Goal: Information Seeking & Learning: Check status

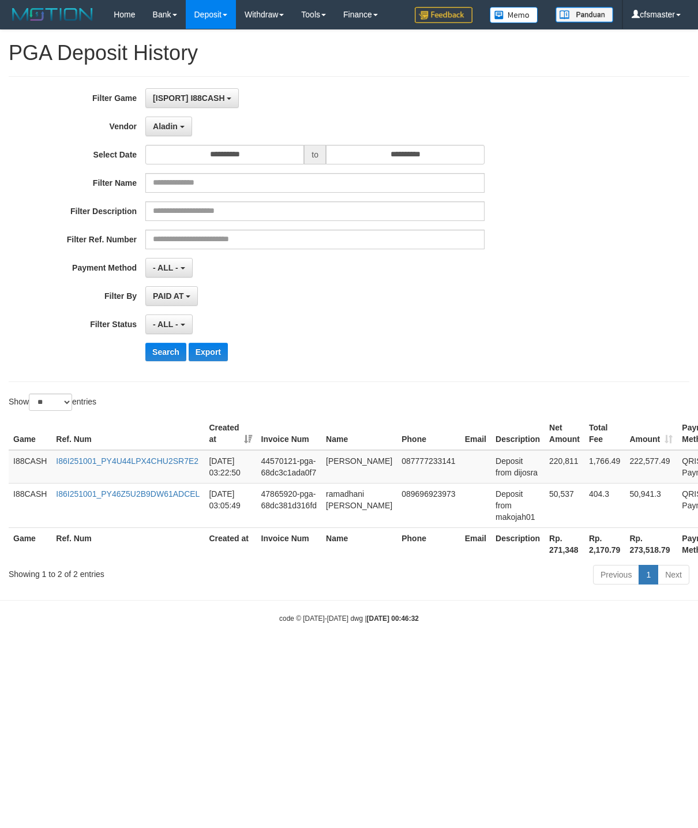
select select "**********"
select select "**"
click at [495, 293] on div "**********" at bounding box center [291, 296] width 582 height 20
click at [166, 361] on button "Search" at bounding box center [165, 352] width 41 height 18
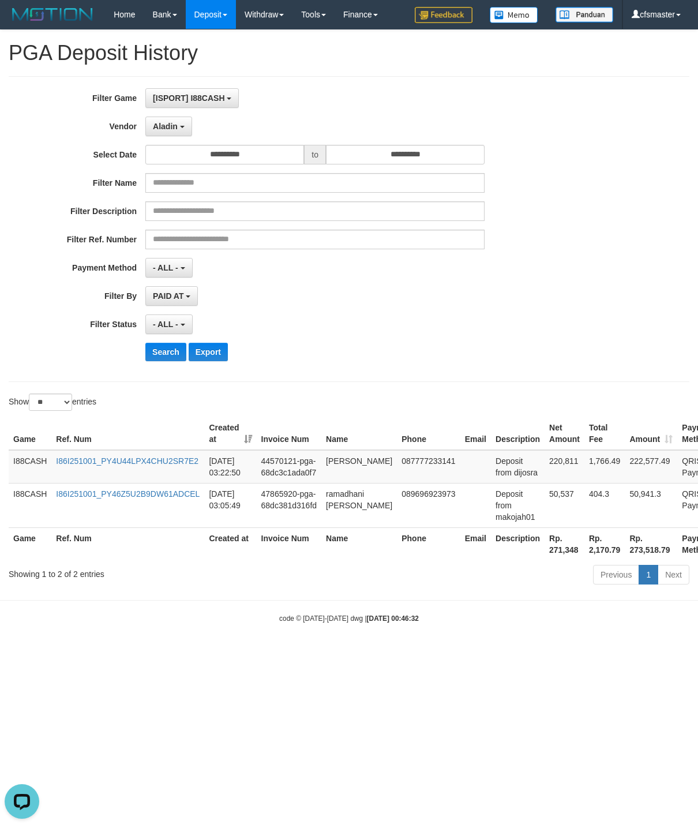
click at [417, 77] on hr at bounding box center [349, 76] width 681 height 1
click at [347, 331] on div "- ALL - SELECT ALL - ALL - SELECT STATUS PENDING/UNPAID PAID CANCELED EXPIRED" at bounding box center [314, 324] width 339 height 20
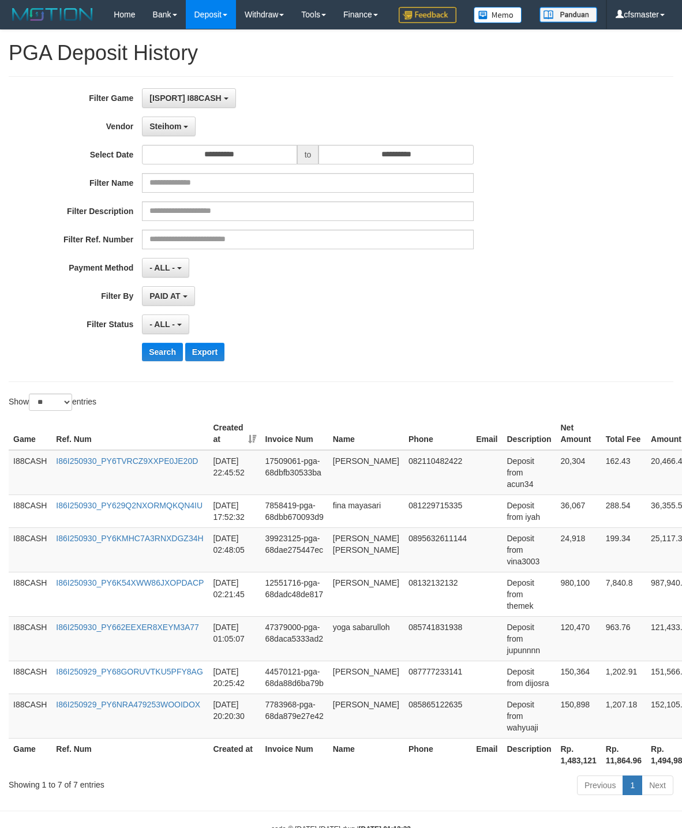
select select "**********"
select select "**"
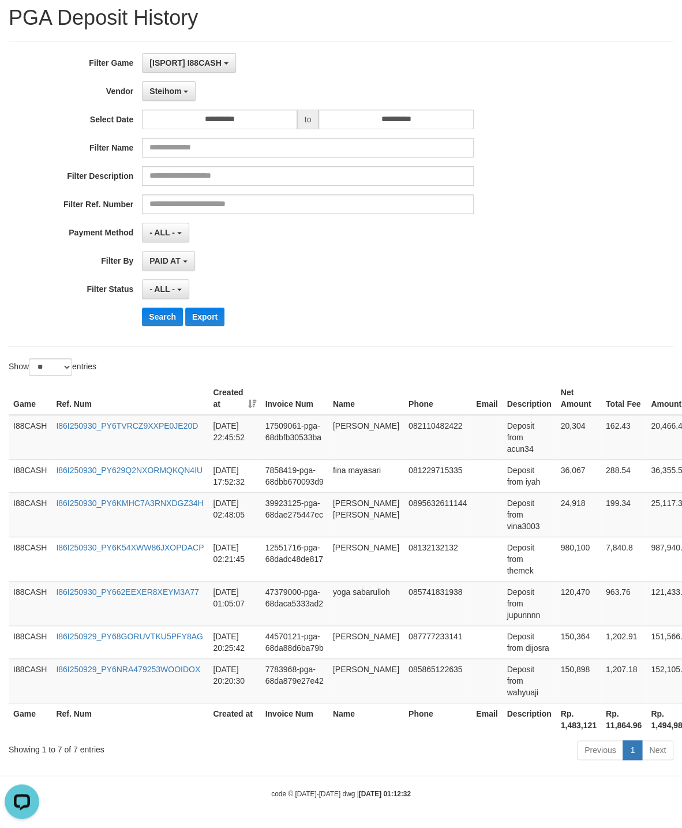
scroll to position [10, 0]
click at [176, 87] on span "Steihom" at bounding box center [165, 91] width 32 height 9
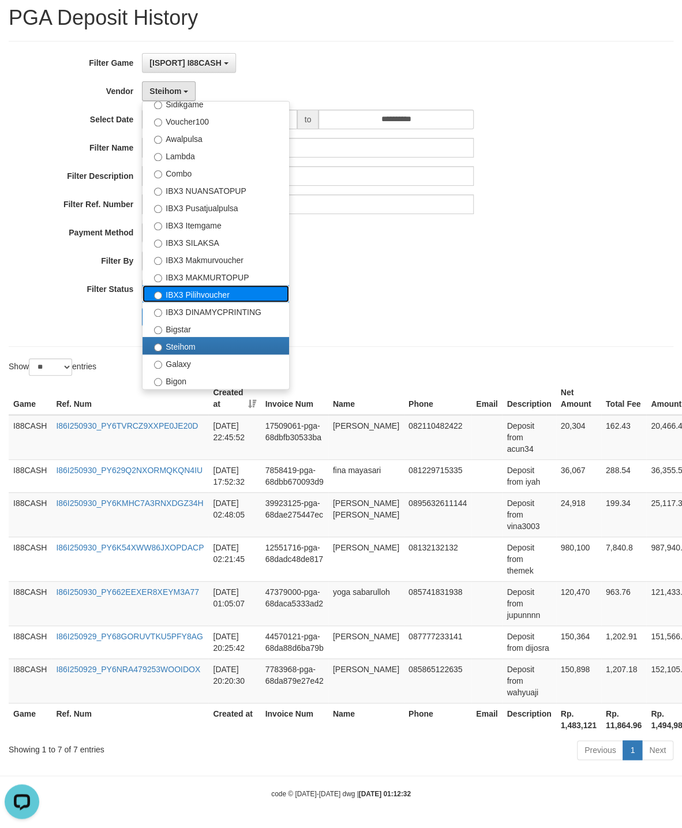
click at [258, 285] on label "IBX3 Pilihvoucher" at bounding box center [216, 293] width 147 height 17
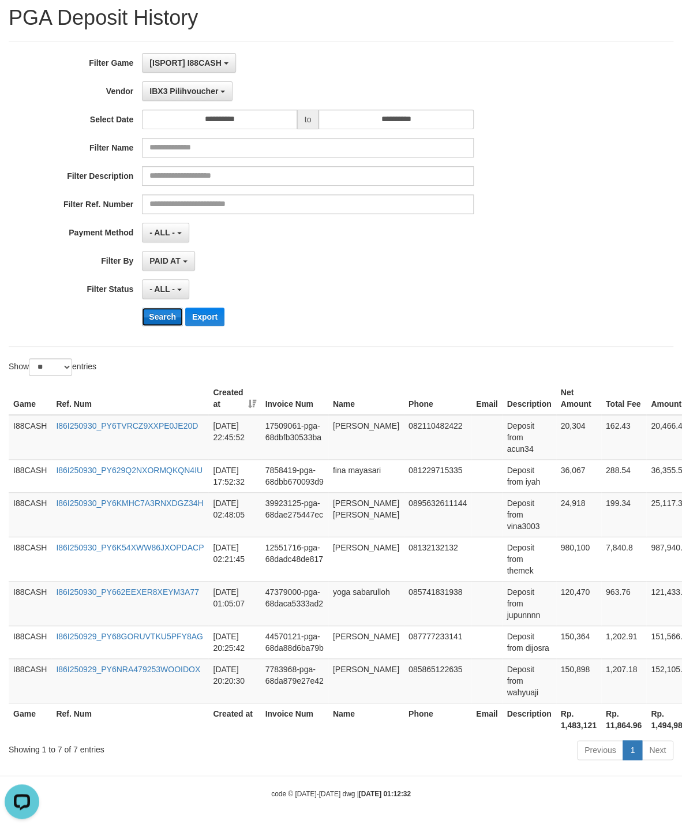
click at [163, 310] on button "Search" at bounding box center [162, 317] width 41 height 18
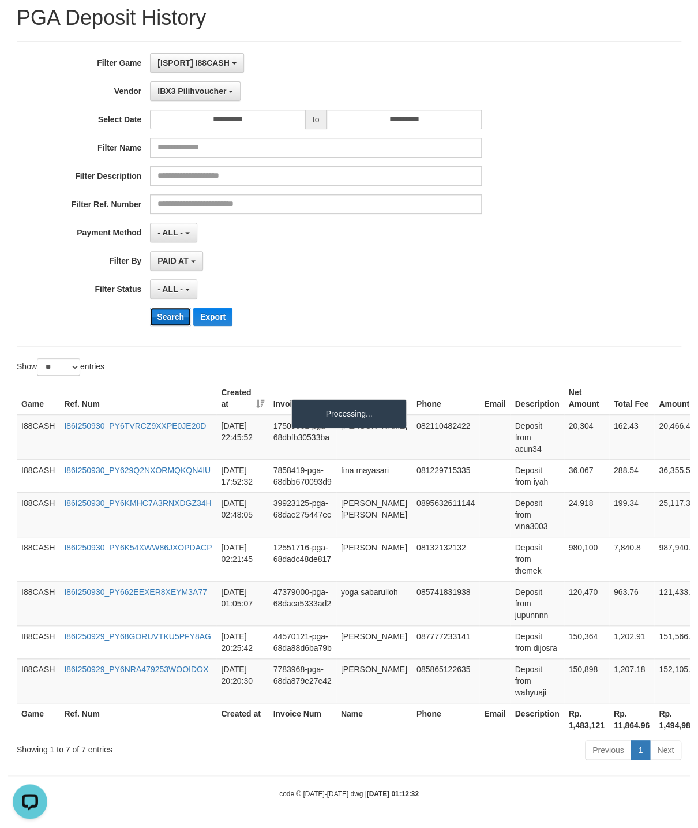
scroll to position [0, 0]
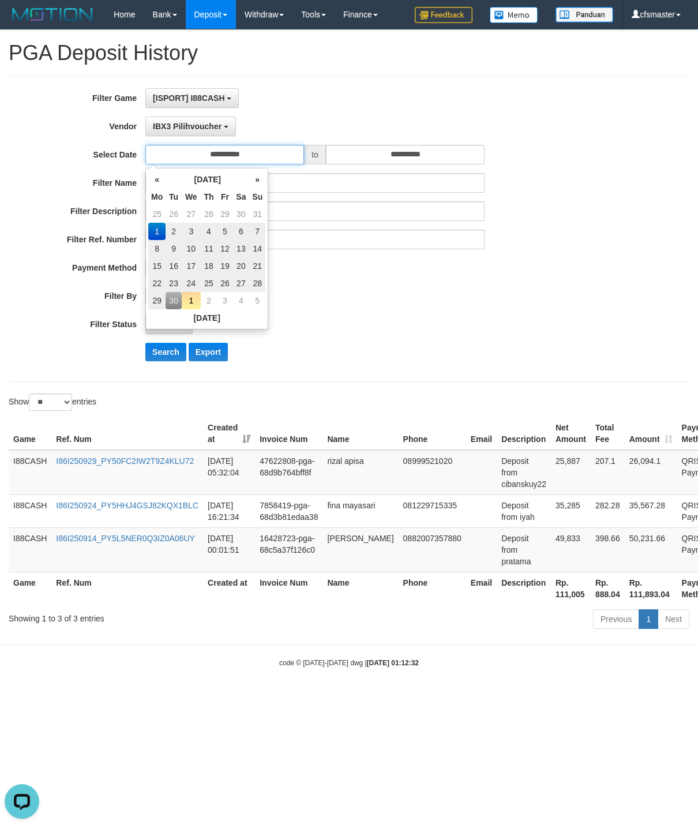
click at [244, 159] on input "**********" at bounding box center [224, 155] width 159 height 20
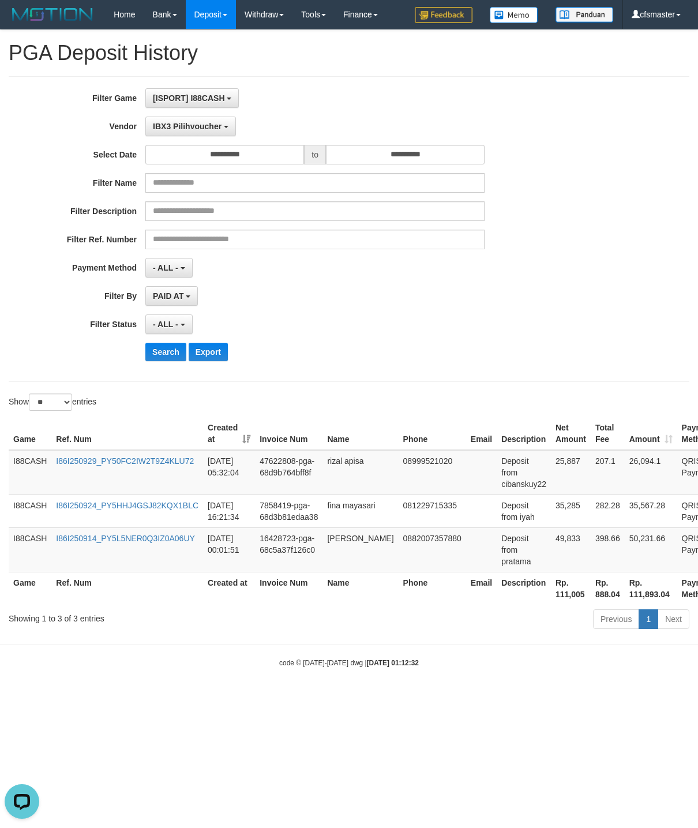
click at [366, 326] on div "- ALL - SELECT ALL - ALL - SELECT STATUS PENDING/UNPAID PAID CANCELED EXPIRED" at bounding box center [314, 324] width 339 height 20
click at [181, 358] on button "Search" at bounding box center [165, 352] width 41 height 18
click at [164, 356] on button "Search" at bounding box center [165, 352] width 41 height 18
drag, startPoint x: 428, startPoint y: 371, endPoint x: 428, endPoint y: 353, distance: 17.9
click at [428, 370] on div "**********" at bounding box center [291, 229] width 582 height 282
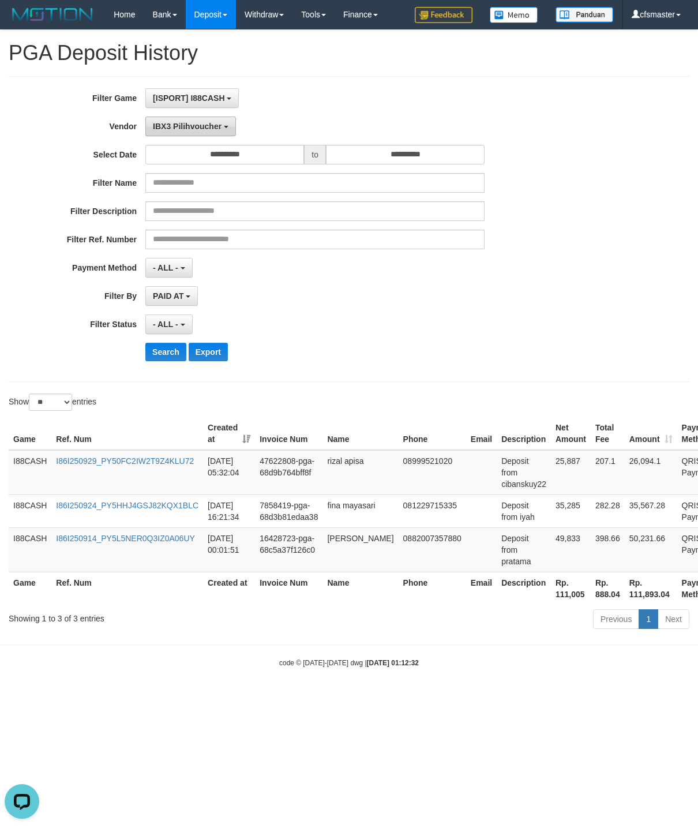
click at [194, 130] on span "IBX3 Pilihvoucher" at bounding box center [187, 126] width 69 height 9
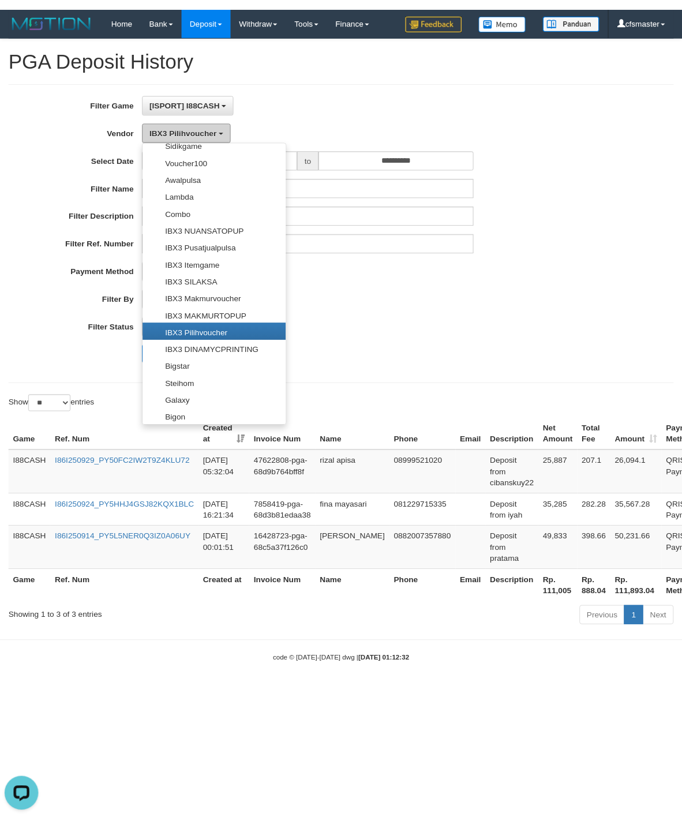
scroll to position [432, 0]
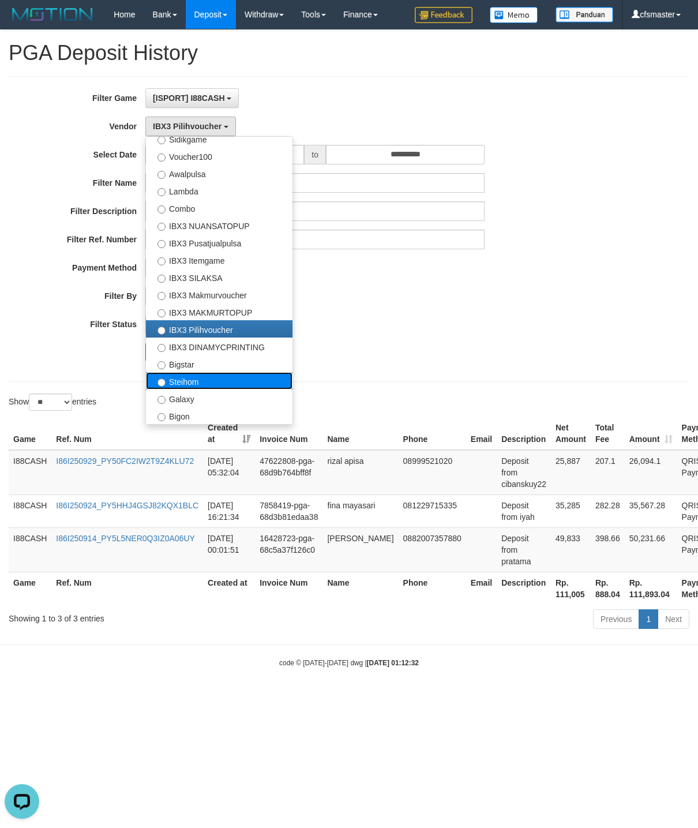
click at [239, 385] on label "Steihom" at bounding box center [219, 380] width 147 height 17
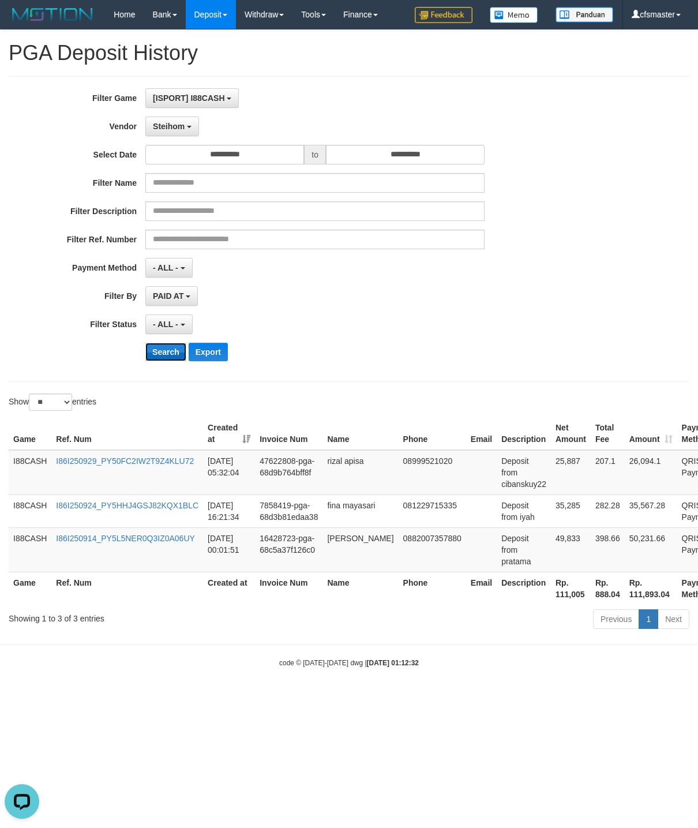
click at [175, 358] on button "Search" at bounding box center [165, 352] width 41 height 18
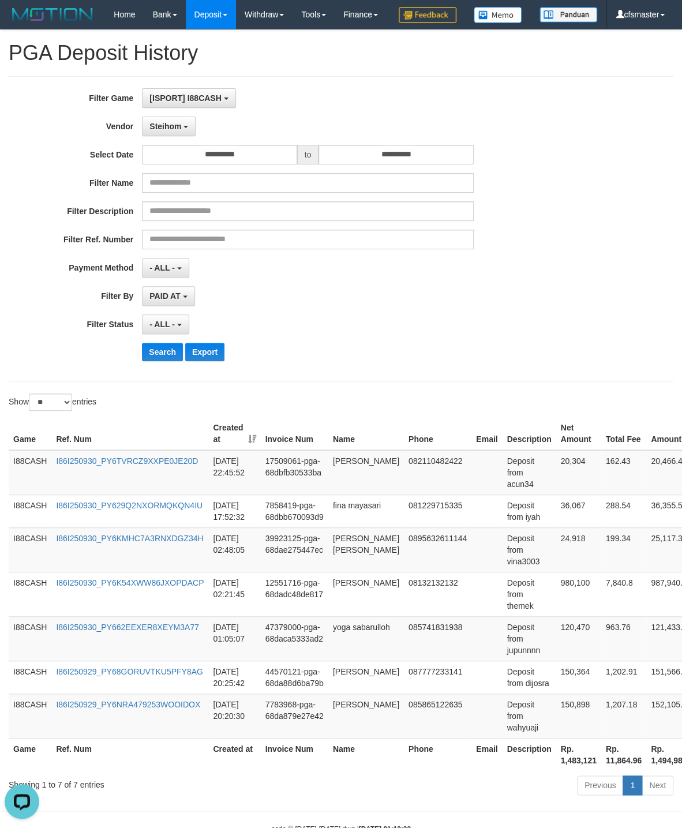
click at [403, 65] on h1 "PGA Deposit History" at bounding box center [341, 53] width 665 height 23
click at [158, 361] on button "Search" at bounding box center [162, 352] width 41 height 18
click at [524, 738] on td "Deposit from wahyuaji" at bounding box center [529, 716] width 54 height 44
copy td "wahyuaji"
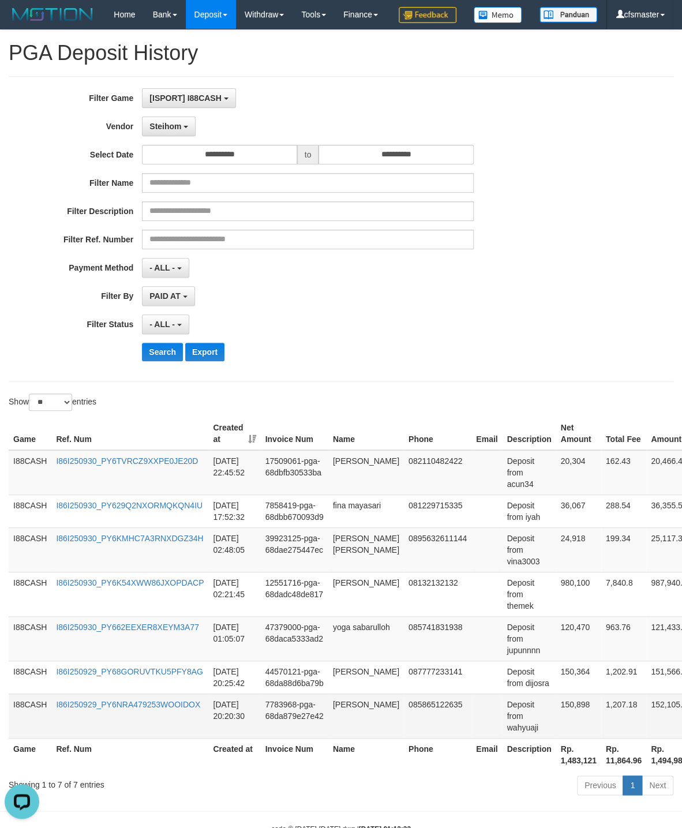
click at [574, 738] on td "150,898" at bounding box center [578, 716] width 45 height 44
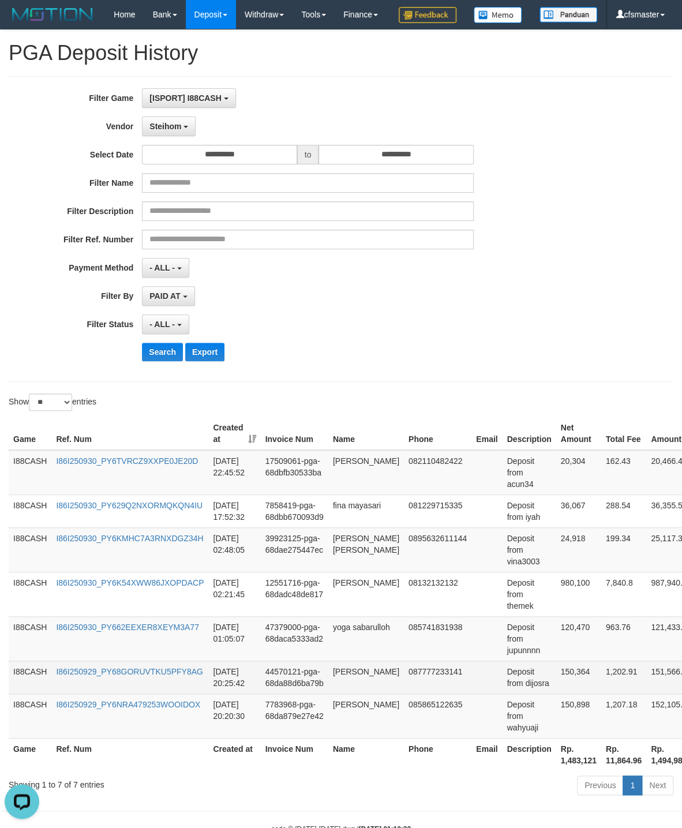
click at [528, 694] on td "Deposit from dijosra" at bounding box center [529, 677] width 54 height 33
copy td "dijosra"
click at [573, 694] on td "150,364" at bounding box center [578, 677] width 45 height 33
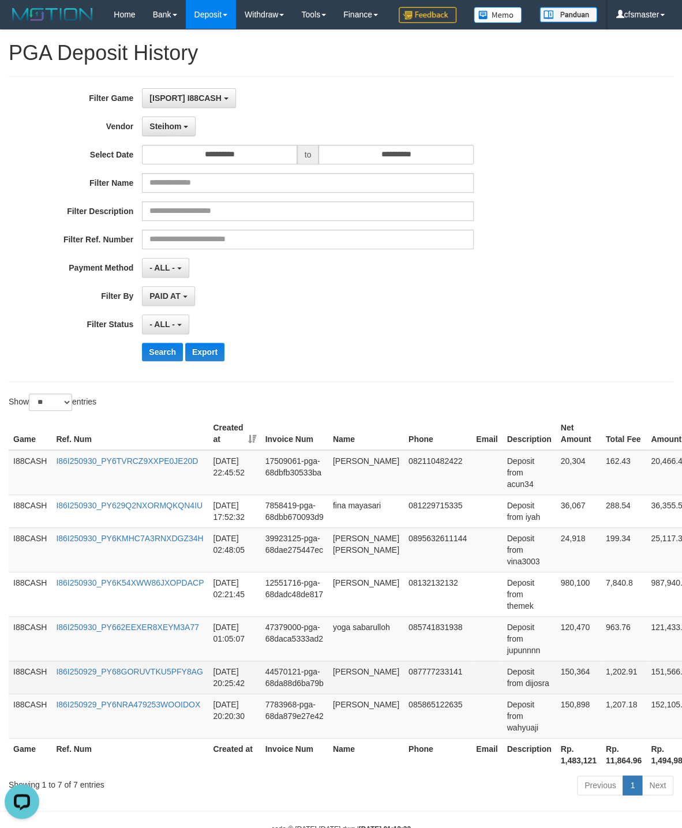
click at [573, 694] on td "150,364" at bounding box center [578, 677] width 45 height 33
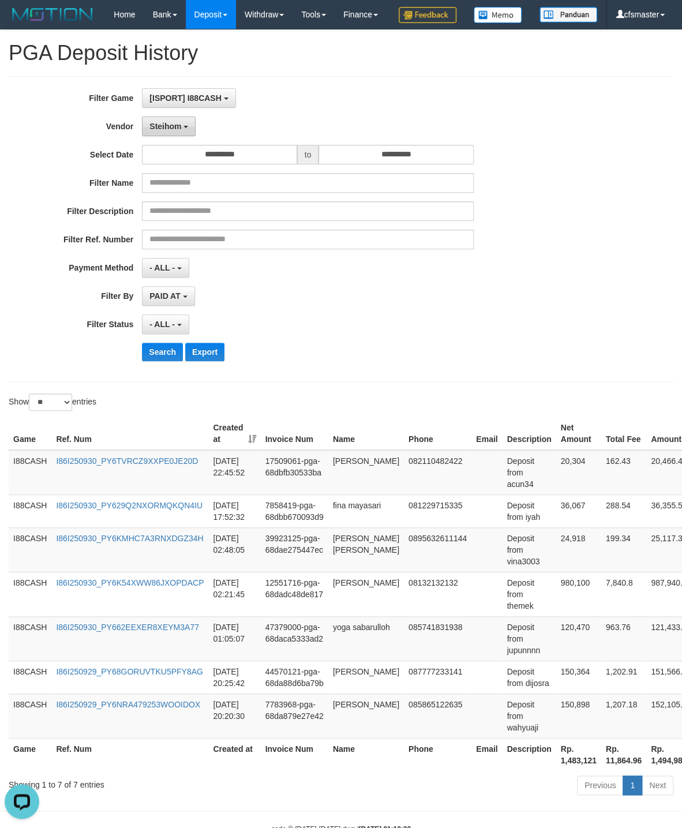
click at [168, 136] on button "Steihom" at bounding box center [169, 127] width 54 height 20
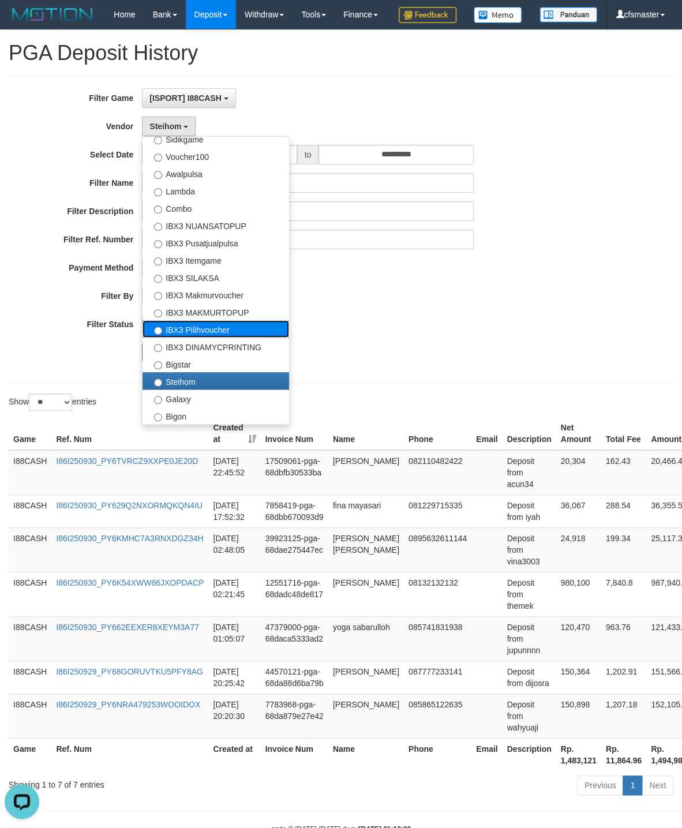
click at [247, 338] on label "IBX3 Pilihvoucher" at bounding box center [216, 328] width 147 height 17
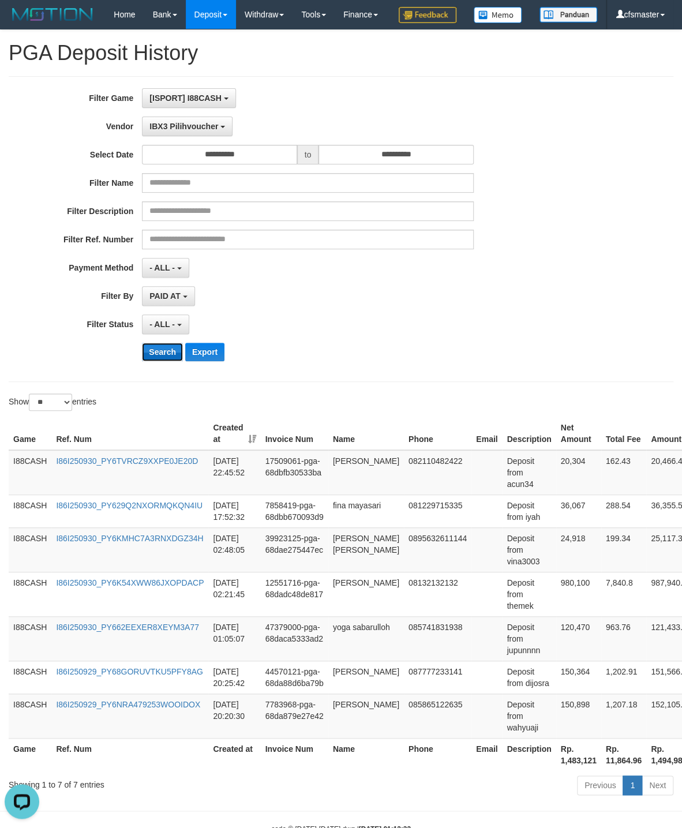
click at [164, 361] on button "Search" at bounding box center [162, 352] width 41 height 18
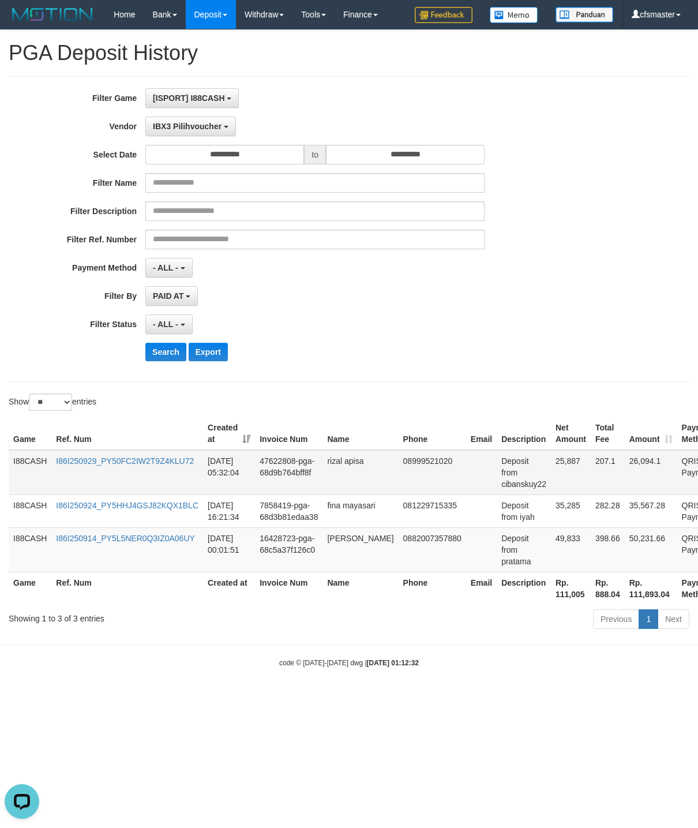
click at [510, 486] on td "Deposit from cibanskuy22" at bounding box center [524, 472] width 54 height 45
copy td "cibanskuy22"
click at [551, 466] on td "25,887" at bounding box center [571, 472] width 40 height 45
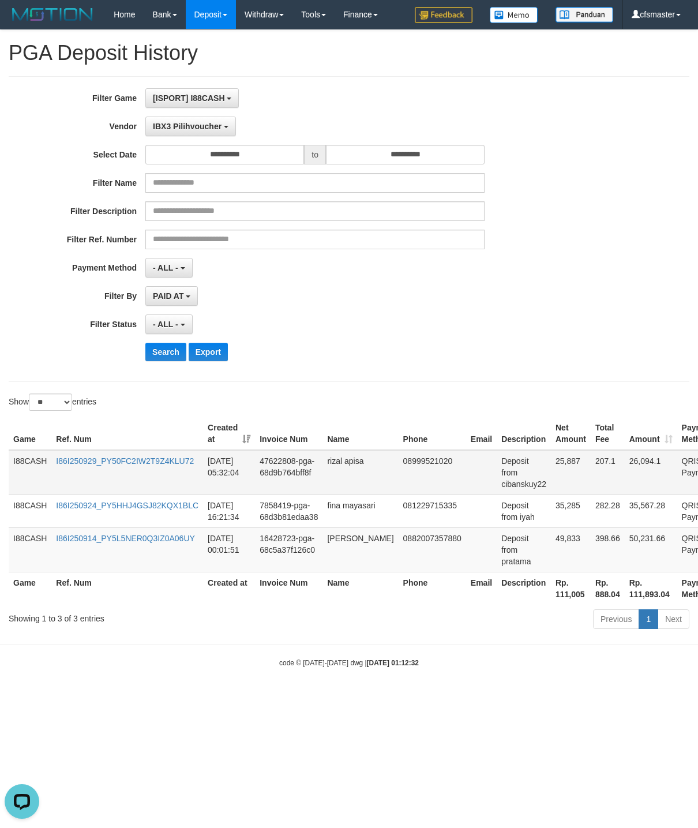
click at [551, 466] on td "25,887" at bounding box center [571, 472] width 40 height 45
click at [544, 348] on div "Search Export" at bounding box center [363, 352] width 436 height 18
click at [185, 120] on button "IBX3 Pilihvoucher" at bounding box center [190, 127] width 91 height 20
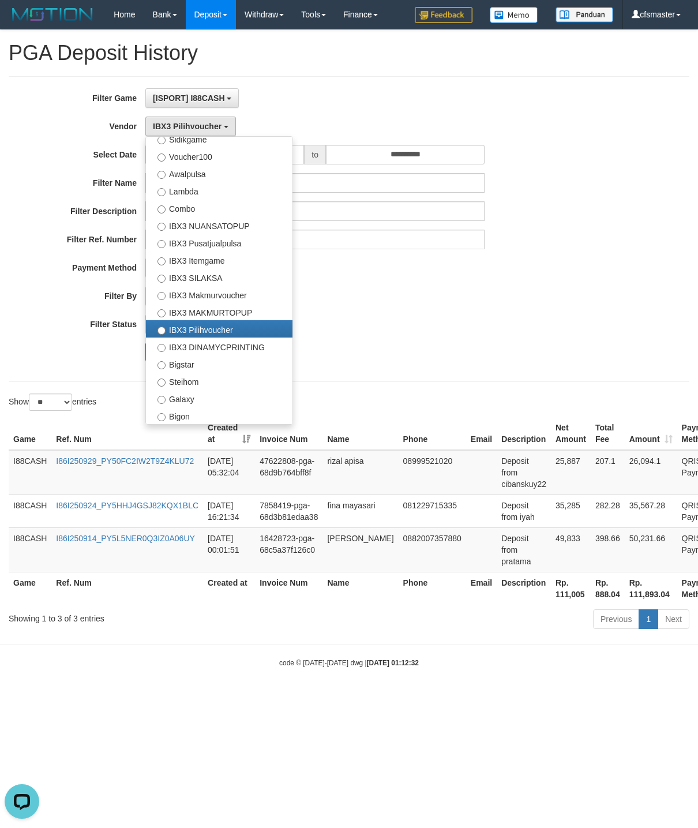
click at [466, 300] on div "PAID AT PAID AT CREATED AT" at bounding box center [314, 296] width 339 height 20
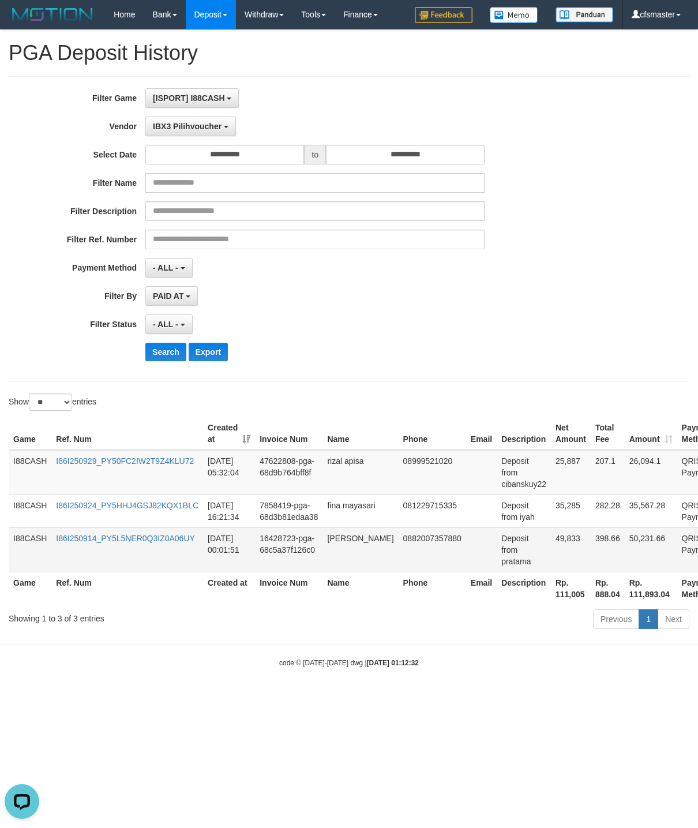
click at [499, 570] on td "Deposit from pratama" at bounding box center [524, 549] width 54 height 44
copy td "pratama"
click at [551, 546] on td "49,833" at bounding box center [571, 549] width 40 height 44
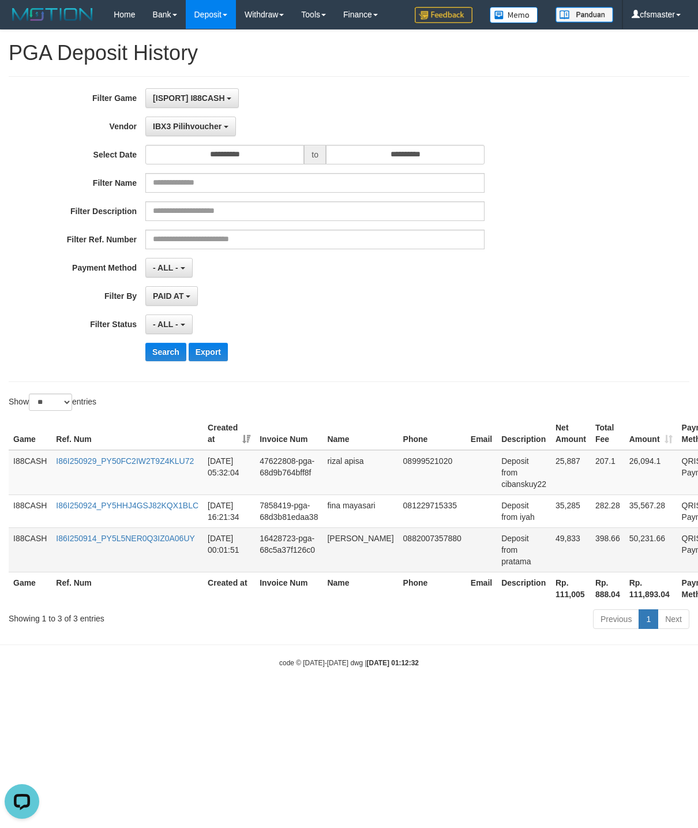
click at [551, 546] on td "49,833" at bounding box center [571, 549] width 40 height 44
click at [306, 74] on div "**********" at bounding box center [349, 331] width 698 height 603
click at [203, 136] on button "IBX3 Pilihvoucher" at bounding box center [190, 127] width 91 height 20
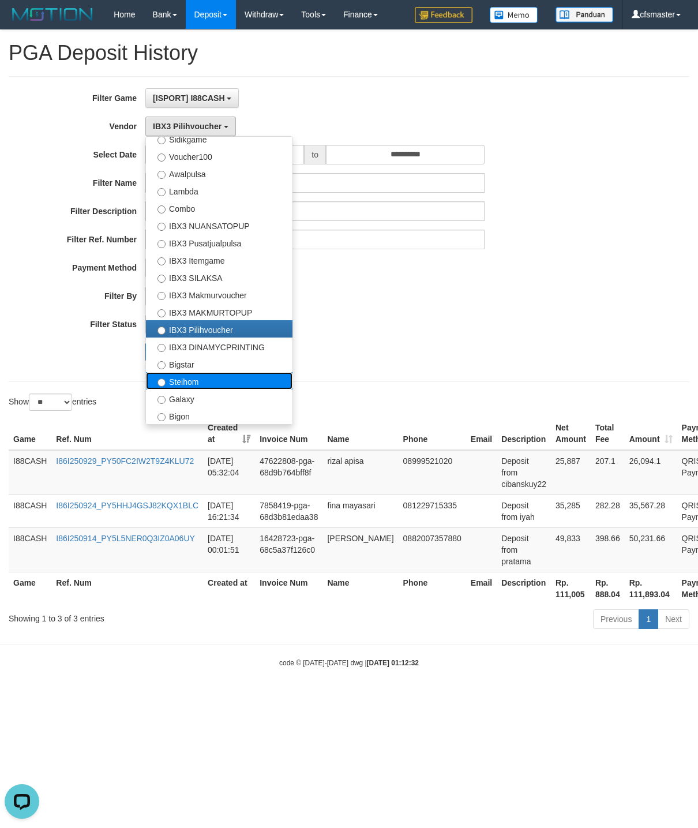
click at [238, 384] on label "Steihom" at bounding box center [219, 380] width 147 height 17
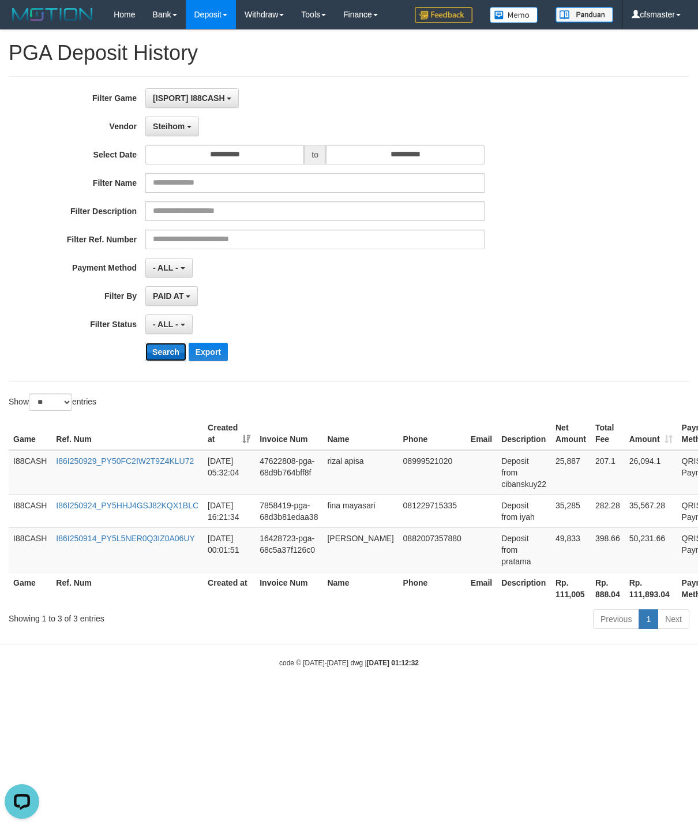
click at [163, 357] on button "Search" at bounding box center [165, 352] width 41 height 18
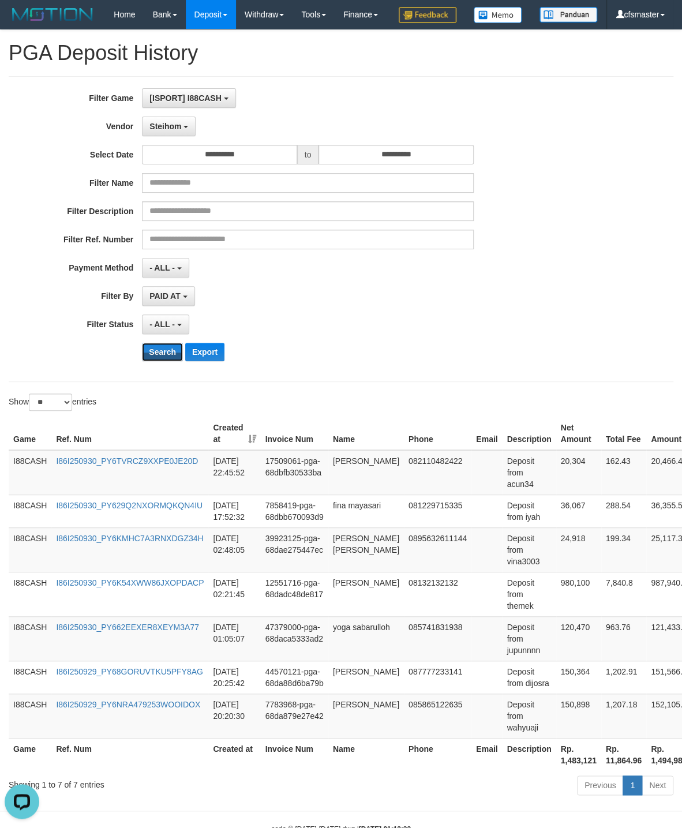
scroll to position [73, 0]
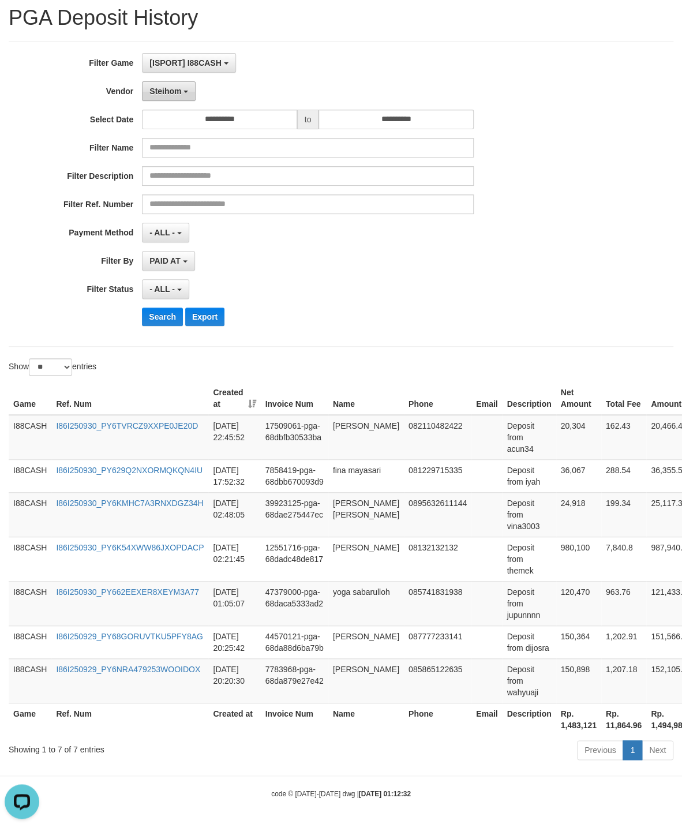
click at [180, 88] on span "Steihom" at bounding box center [165, 91] width 32 height 9
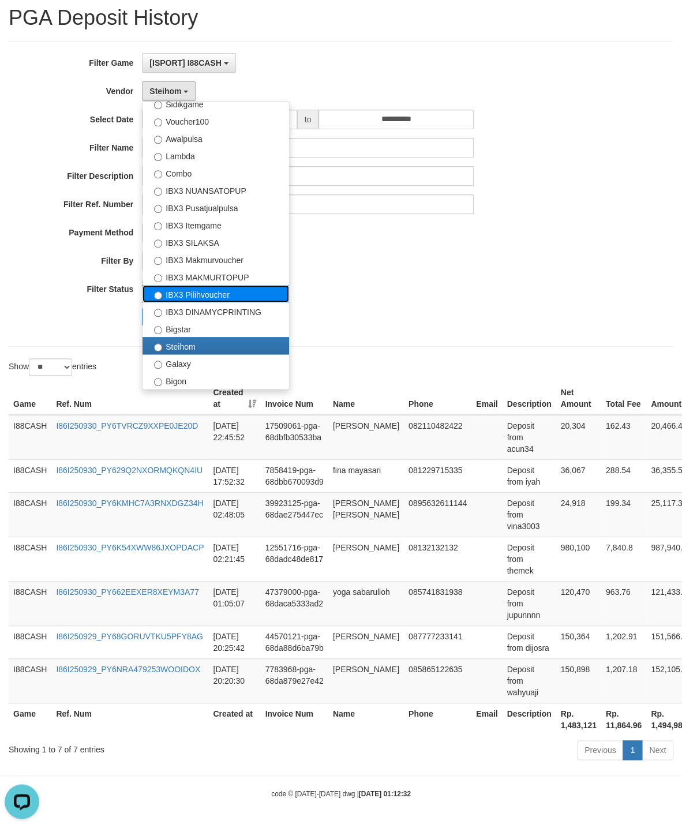
click at [253, 291] on label "IBX3 Pilihvoucher" at bounding box center [216, 293] width 147 height 17
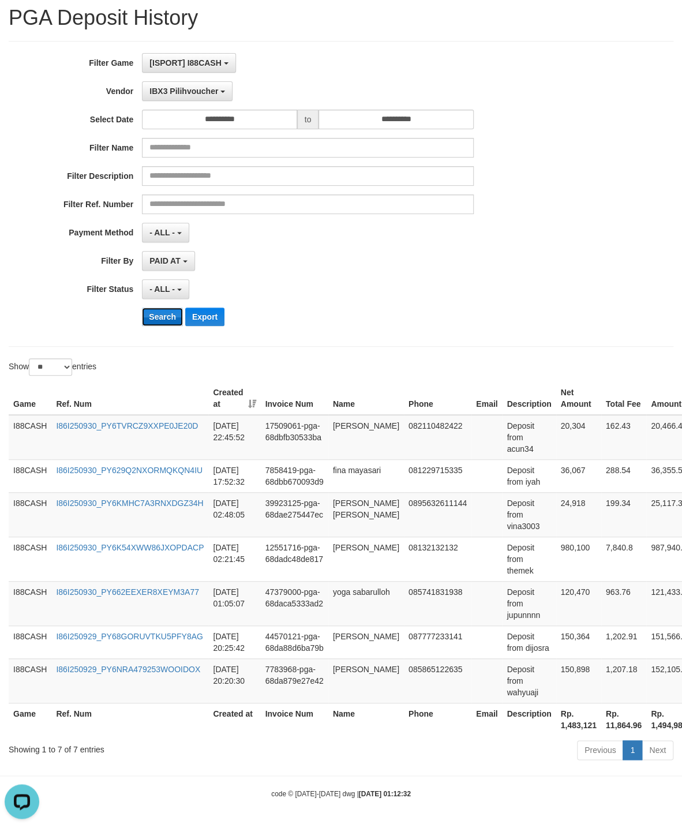
click at [159, 313] on button "Search" at bounding box center [162, 317] width 41 height 18
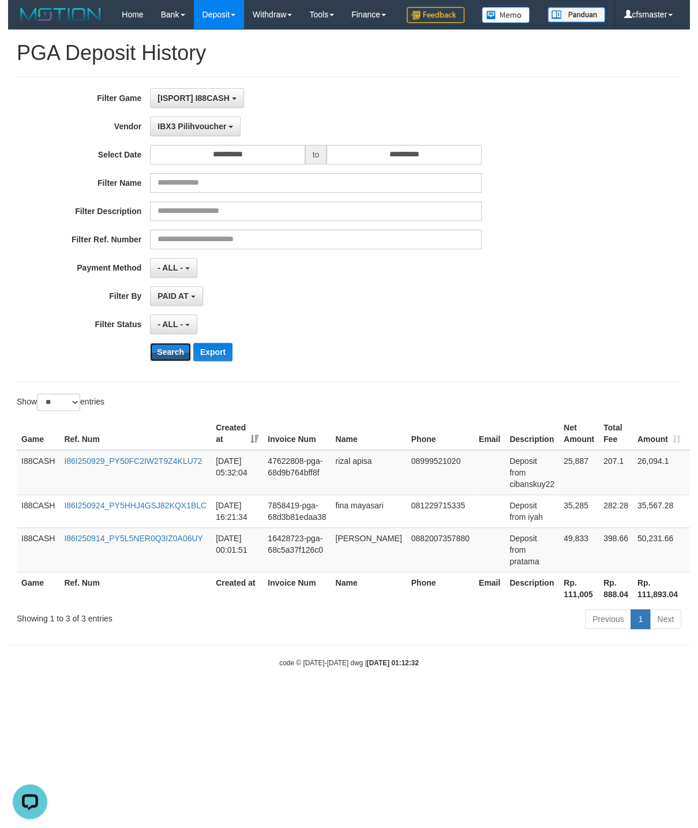
scroll to position [0, 0]
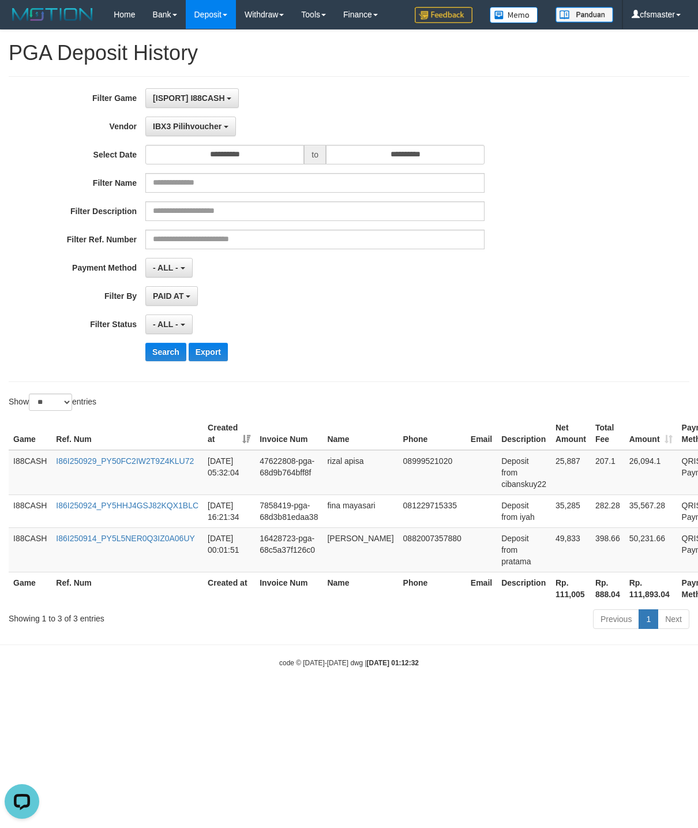
click at [425, 697] on html "Toggle navigation Home Bank Account List Load By Website Group [ISPORT] I88CASH…" at bounding box center [349, 348] width 698 height 697
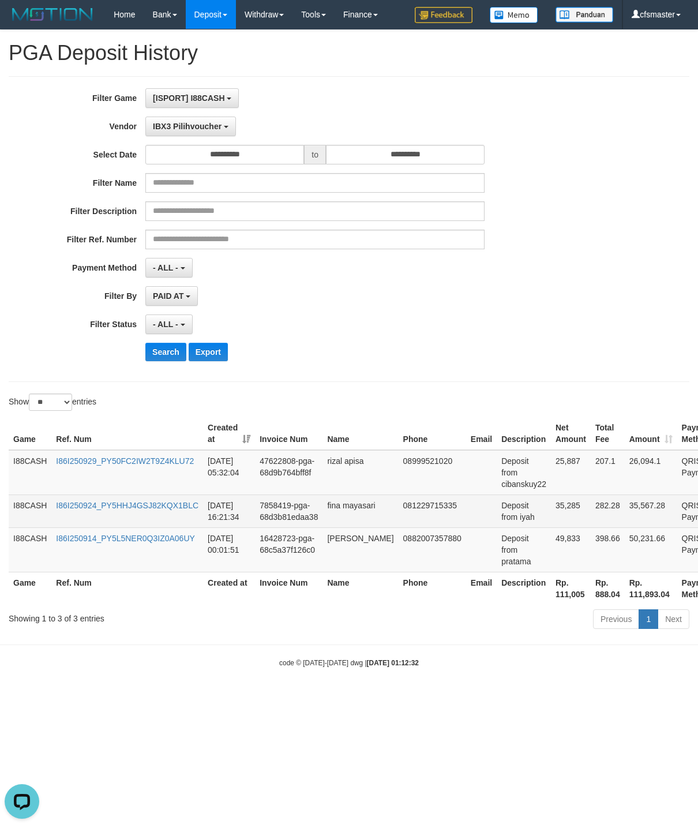
click at [511, 524] on td "Deposit from iyah" at bounding box center [524, 511] width 54 height 33
copy td "iyah"
click at [553, 509] on td "35,285" at bounding box center [571, 511] width 40 height 33
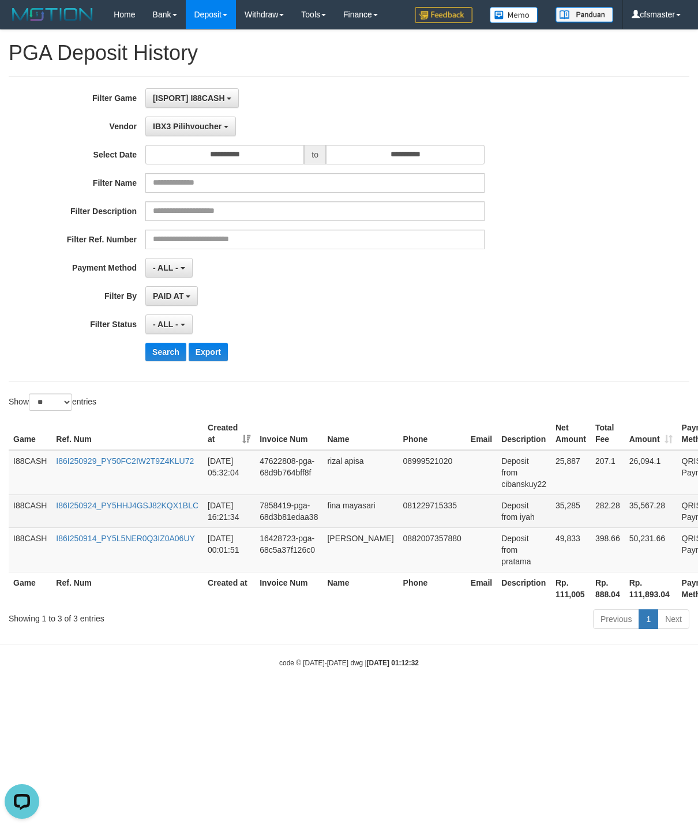
click at [551, 510] on td "35,285" at bounding box center [571, 511] width 40 height 33
click at [551, 511] on td "35,285" at bounding box center [571, 511] width 40 height 33
click at [508, 526] on td "Deposit from iyah" at bounding box center [524, 511] width 54 height 33
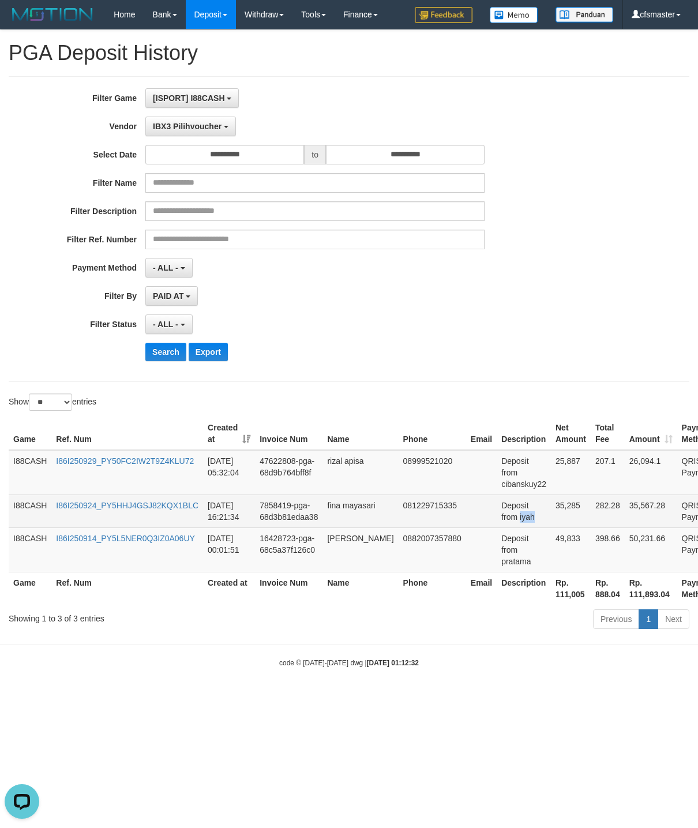
copy td "iyah"
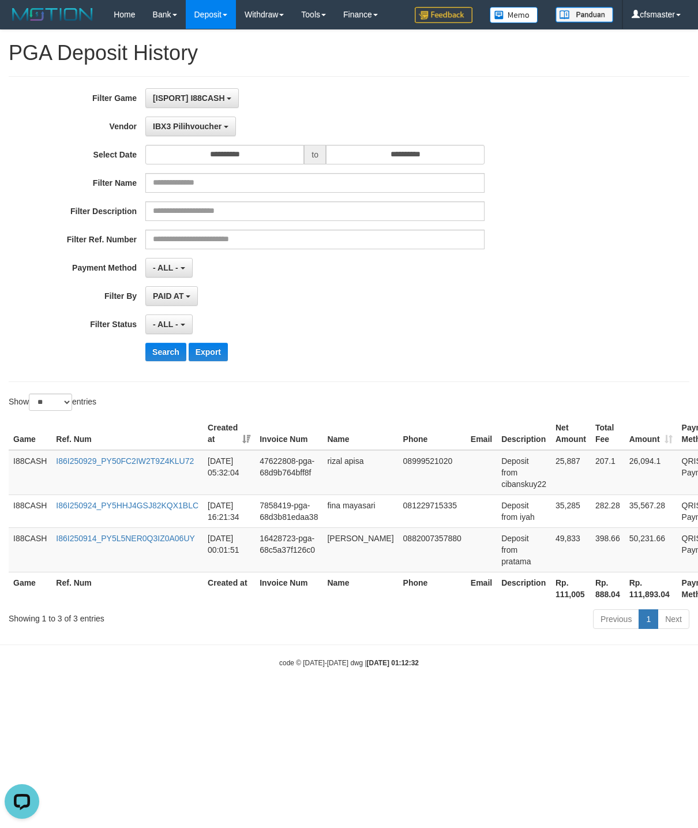
click at [365, 92] on div "[ISPORT] I88CASH SELECT GAME [ISPORT] I88CASH" at bounding box center [314, 98] width 339 height 20
click at [183, 127] on span "IBX3 Pilihvoucher" at bounding box center [187, 126] width 69 height 9
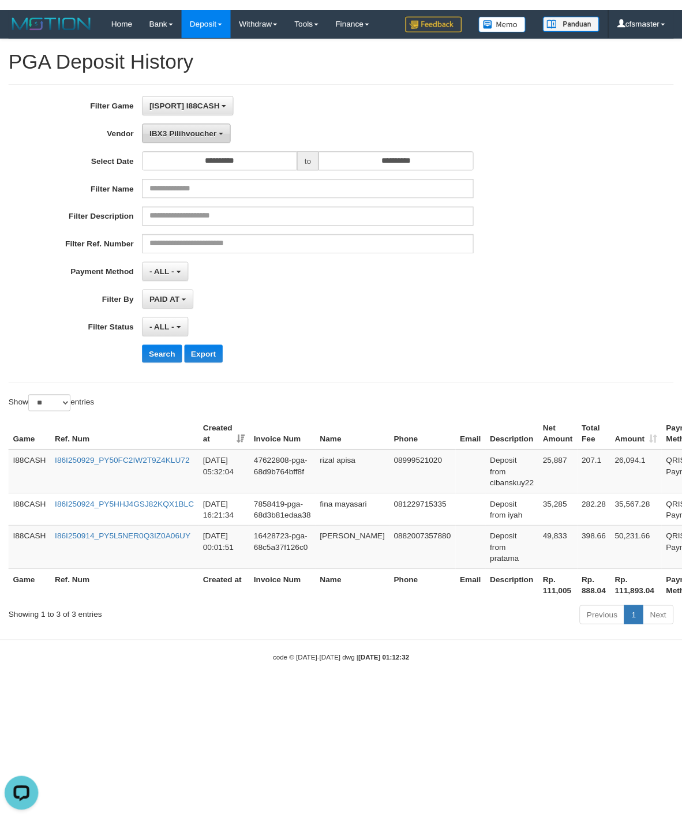
scroll to position [432, 0]
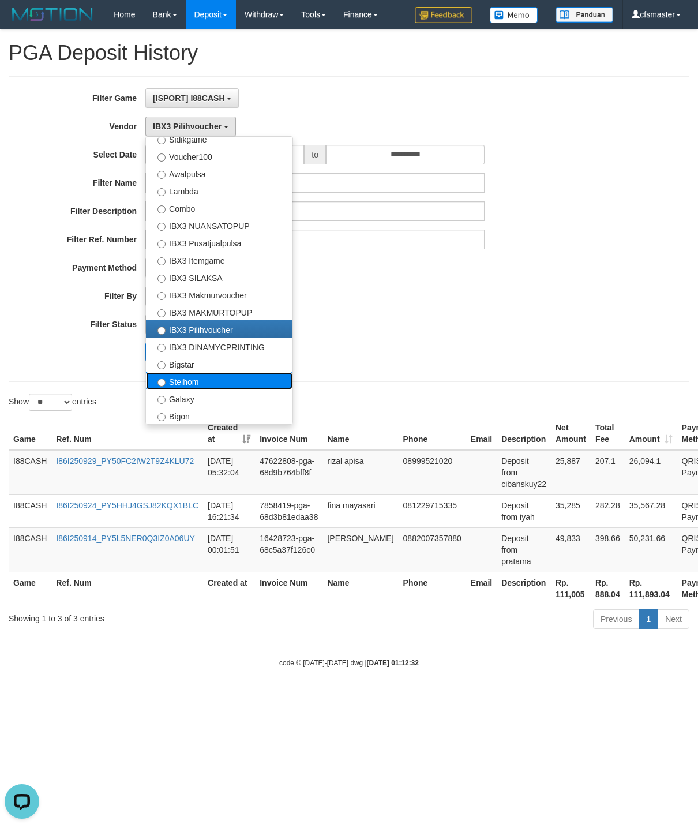
click at [213, 383] on label "Steihom" at bounding box center [219, 380] width 147 height 17
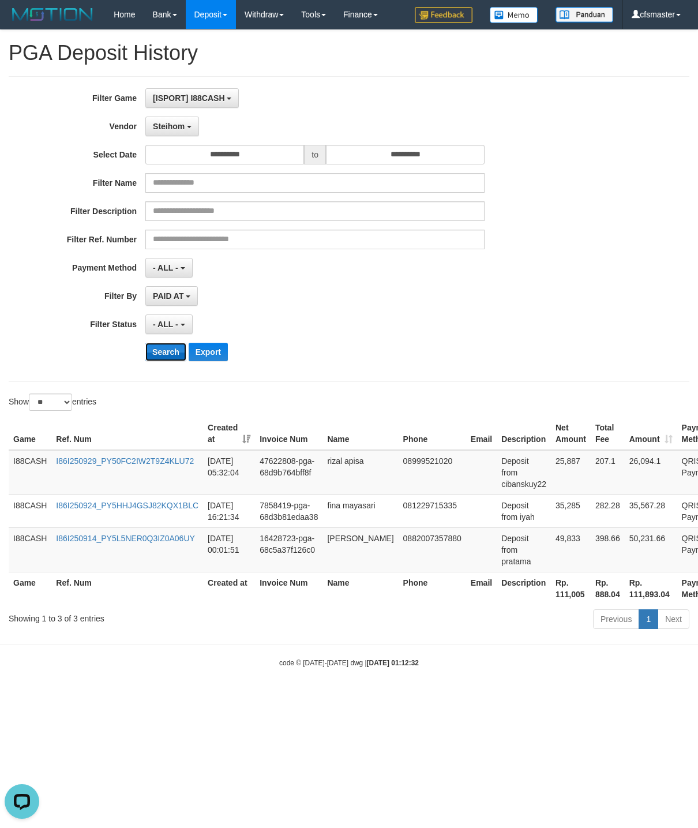
click at [159, 354] on button "Search" at bounding box center [165, 352] width 41 height 18
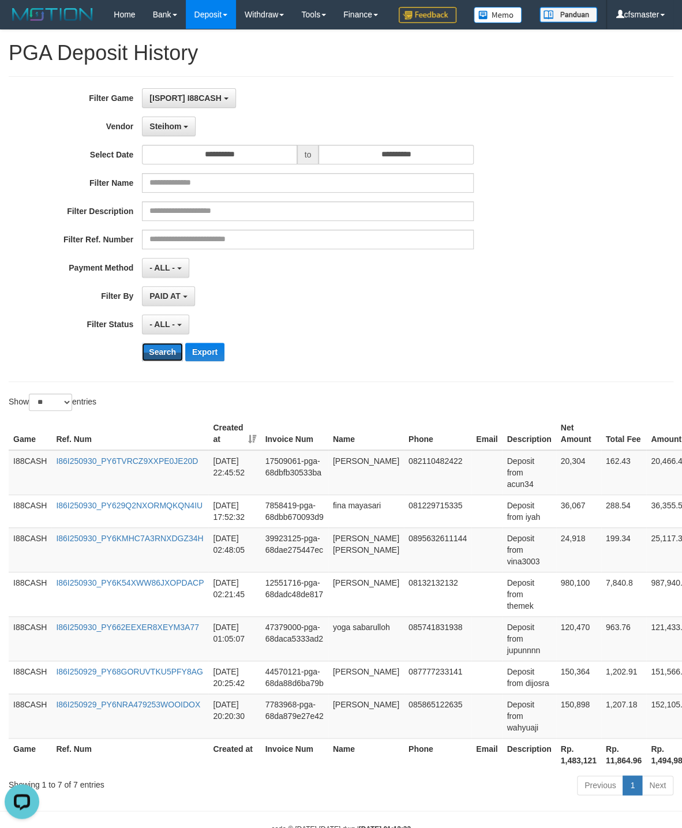
scroll to position [73, 0]
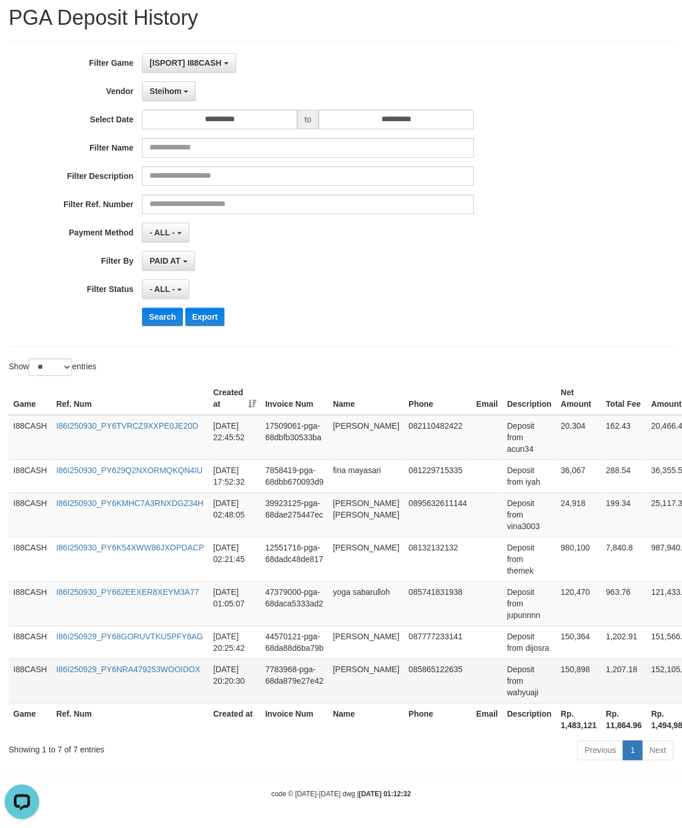
click at [512, 690] on td "Deposit from wahyuaji" at bounding box center [529, 680] width 54 height 44
copy td "wahyuaji"
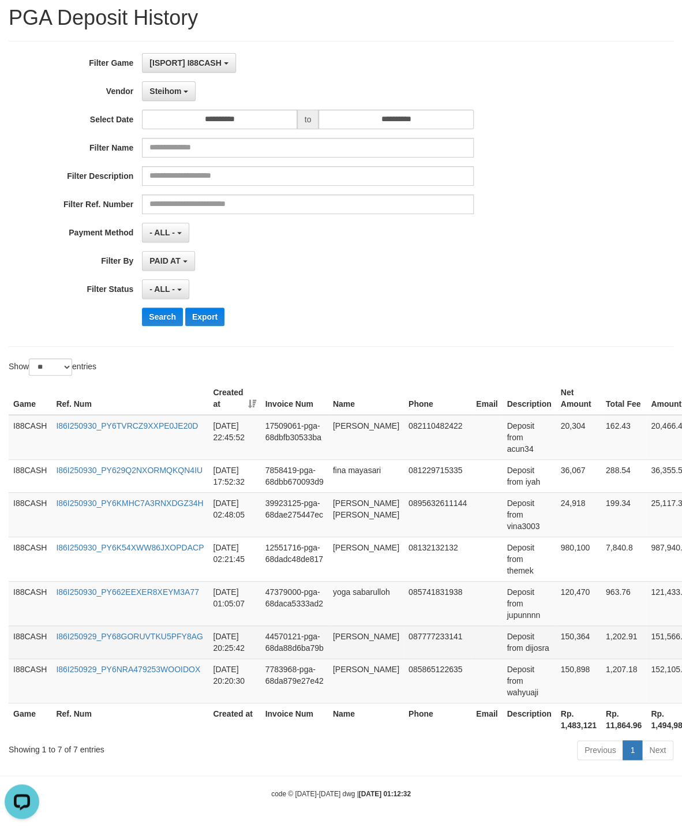
click at [533, 648] on td "Deposit from dijosra" at bounding box center [529, 641] width 54 height 33
copy td "dijosra"
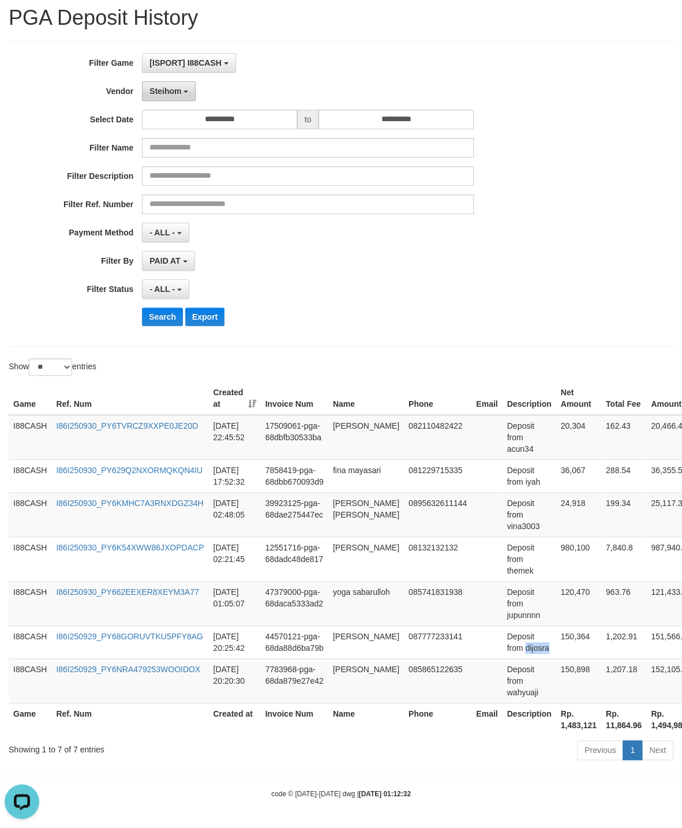
click at [180, 88] on span "Steihom" at bounding box center [165, 91] width 32 height 9
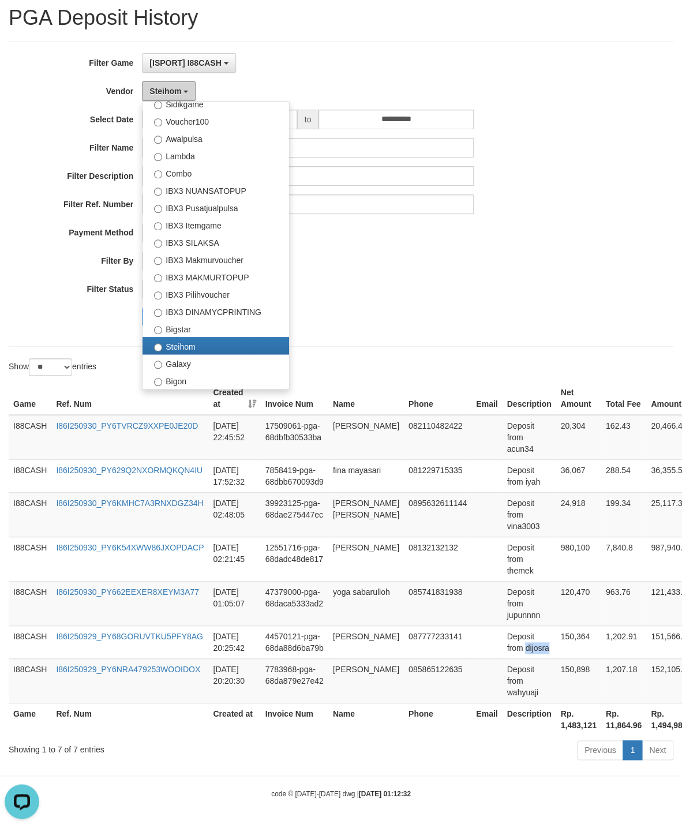
scroll to position [432, 0]
click at [261, 294] on label "IBX3 Pilihvoucher" at bounding box center [216, 293] width 147 height 17
select select "**********"
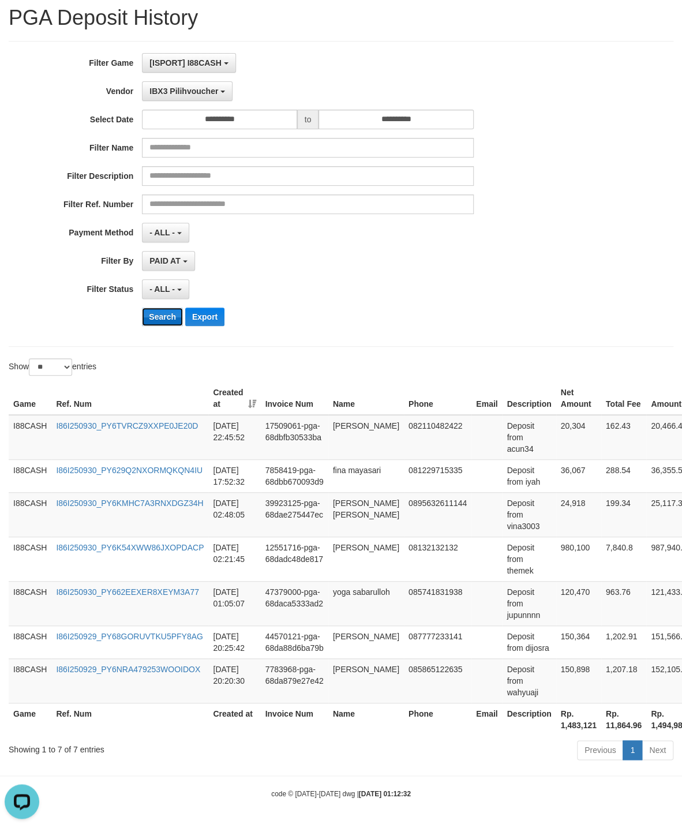
click at [160, 310] on button "Search" at bounding box center [162, 317] width 41 height 18
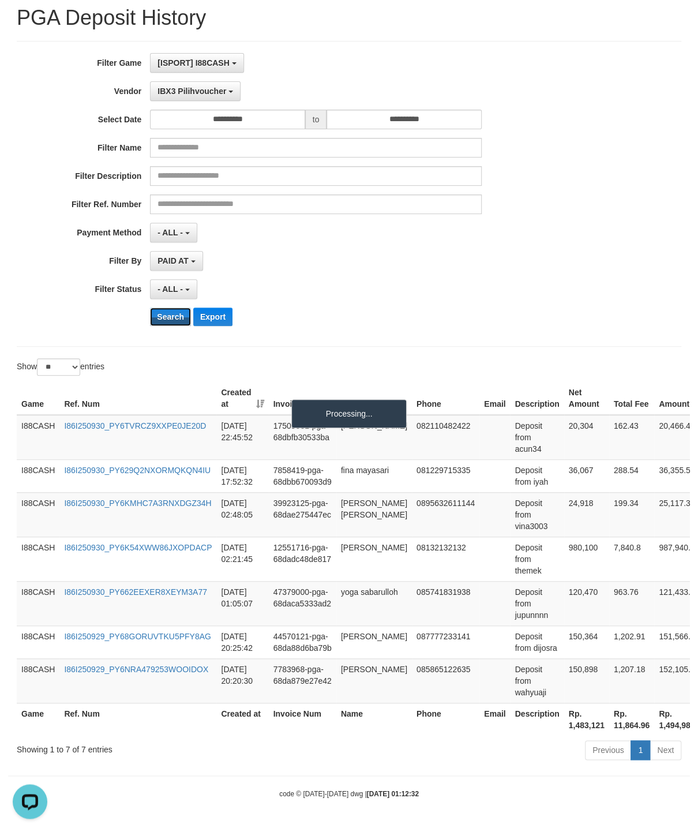
scroll to position [0, 0]
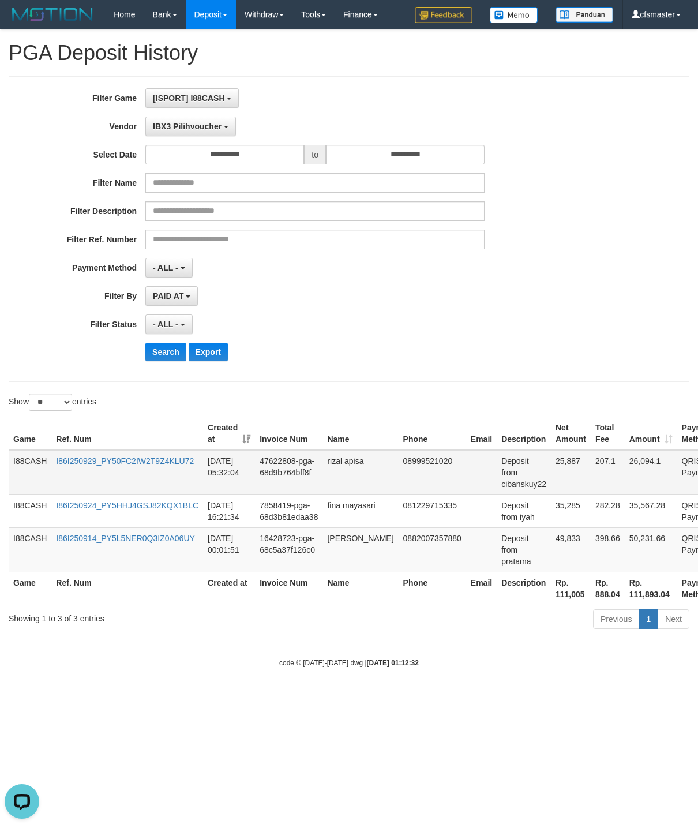
click at [512, 490] on td "Deposit from cibanskuy22" at bounding box center [524, 472] width 54 height 45
copy td "cibanskuy22"
click at [505, 567] on td "Deposit from pratama" at bounding box center [524, 549] width 54 height 44
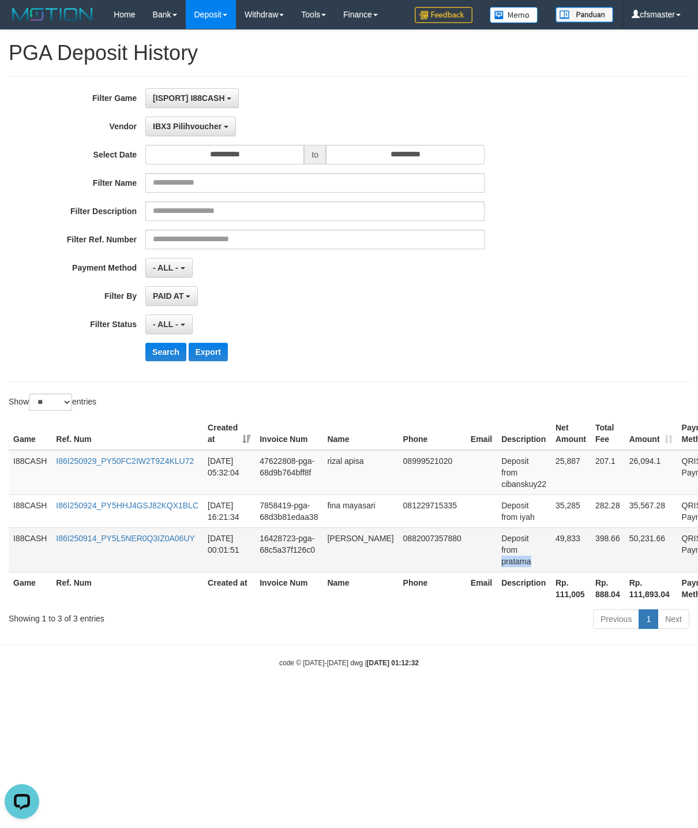
copy td "pratama"
click at [369, 284] on div "**********" at bounding box center [291, 229] width 582 height 282
